Goal: Task Accomplishment & Management: Manage account settings

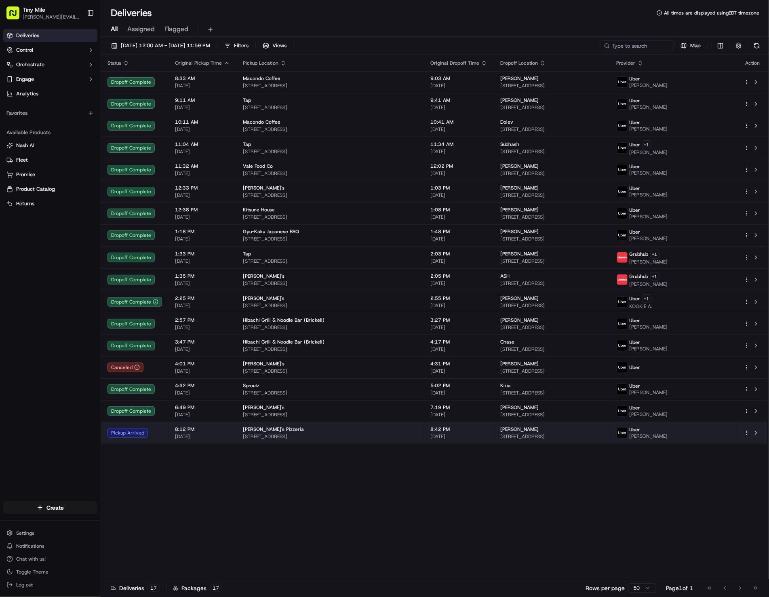
click at [611, 444] on td "[PERSON_NAME] [STREET_ADDRESS]" at bounding box center [552, 433] width 116 height 22
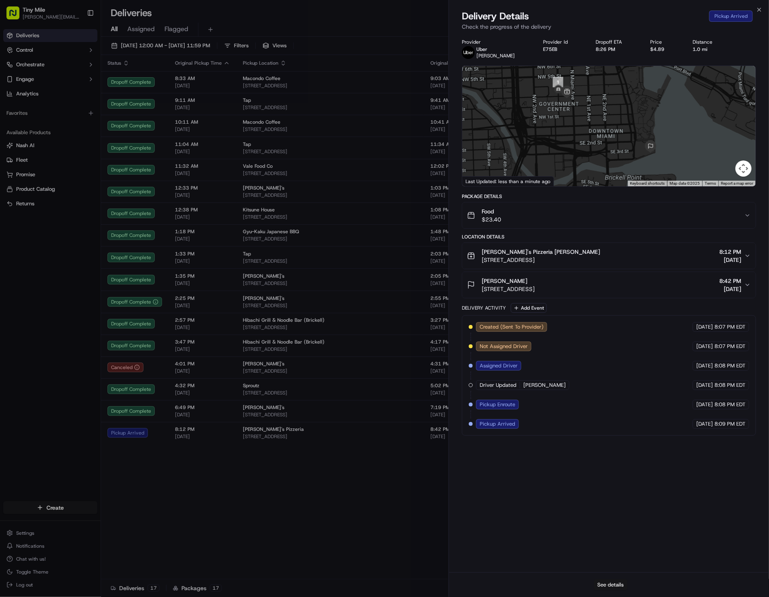
click at [617, 585] on button "See details" at bounding box center [611, 584] width 34 height 11
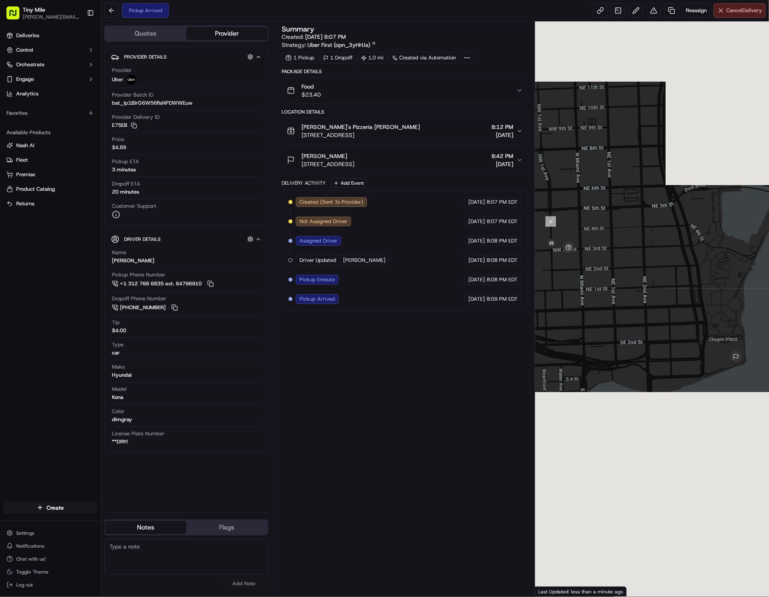
click at [733, 16] on button "Cancel Delivery" at bounding box center [740, 10] width 52 height 15
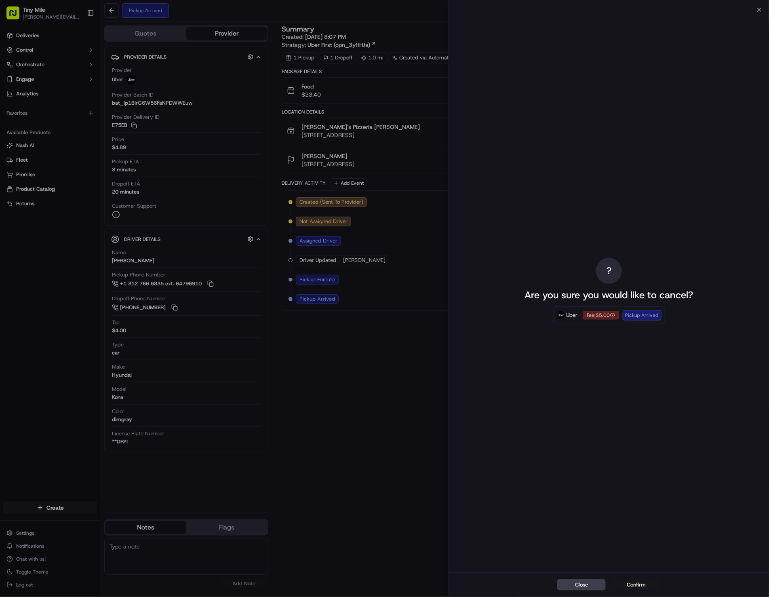
click at [637, 588] on button "Confirm" at bounding box center [637, 584] width 49 height 11
